Goal: Navigation & Orientation: Find specific page/section

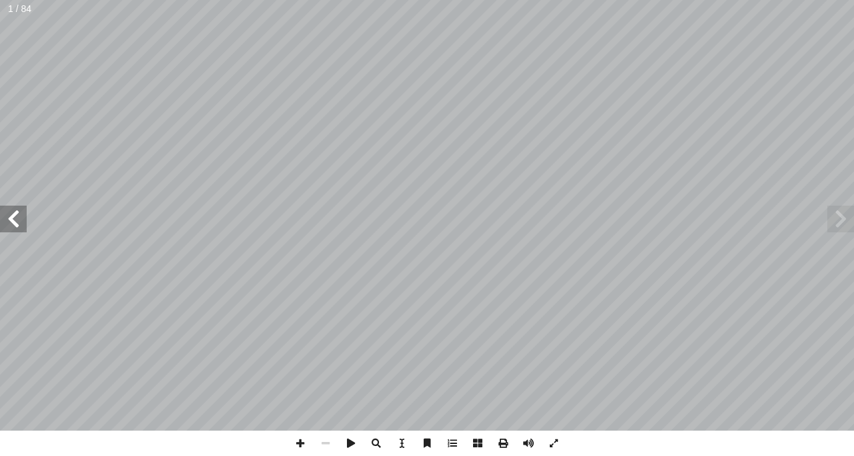
click at [2, 223] on span at bounding box center [13, 219] width 27 height 27
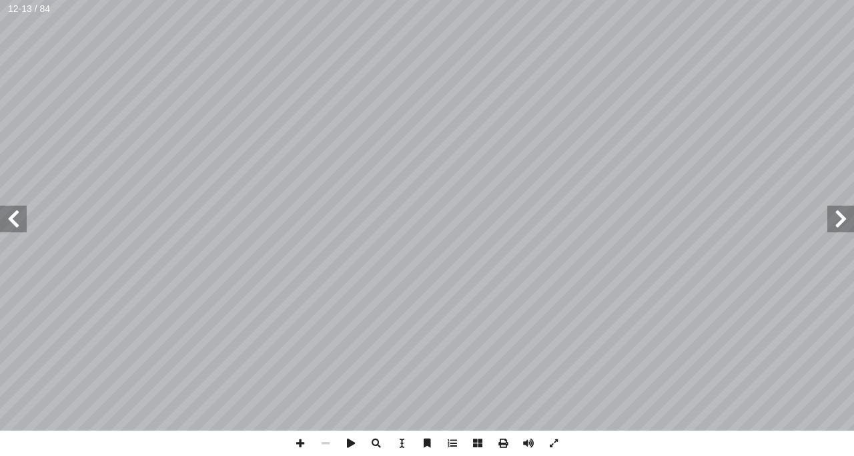
click at [847, 224] on span at bounding box center [840, 219] width 27 height 27
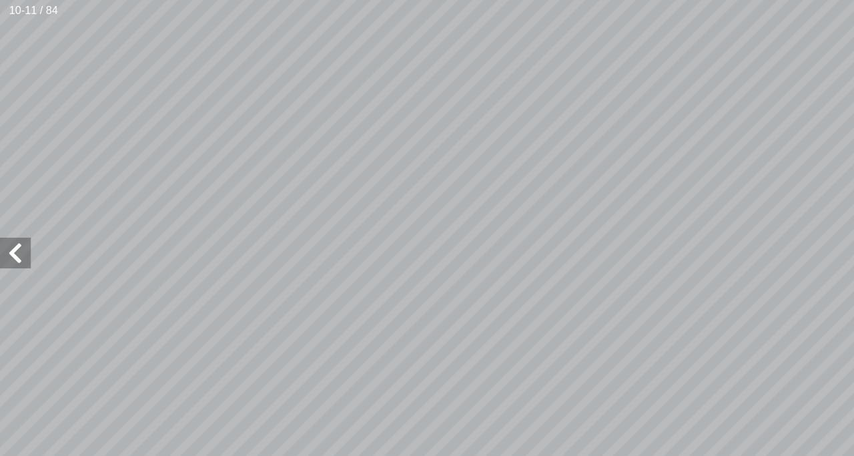
scroll to position [56, -155]
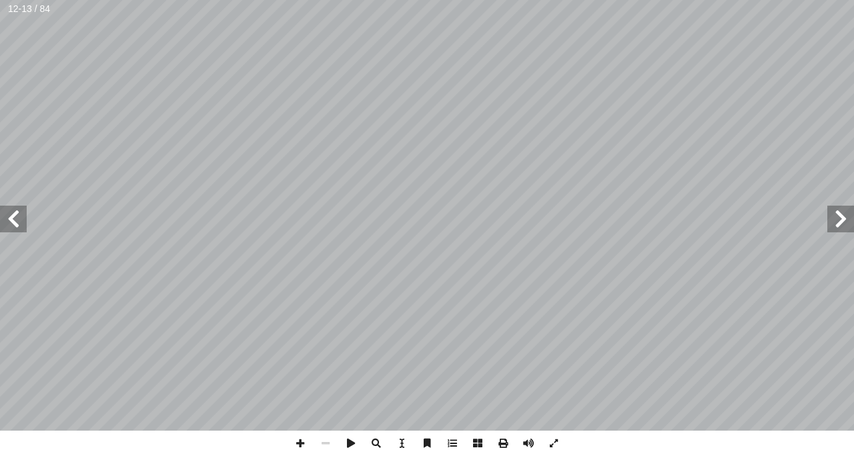
click at [833, 220] on span at bounding box center [840, 219] width 27 height 27
click at [22, 213] on span at bounding box center [13, 219] width 27 height 27
